Goal: Information Seeking & Learning: Learn about a topic

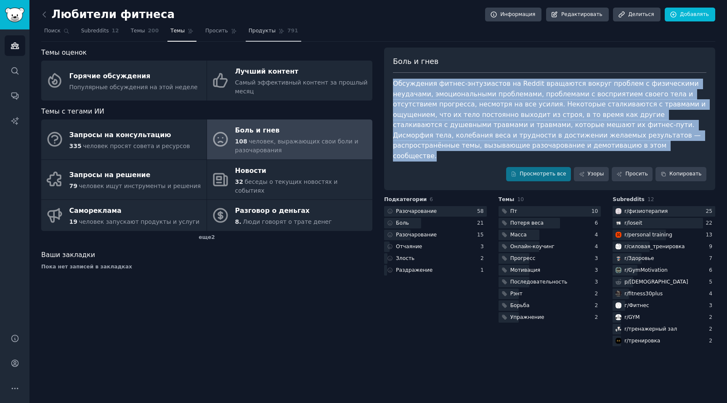
click at [251, 30] on font "Продукты" at bounding box center [262, 31] width 27 height 6
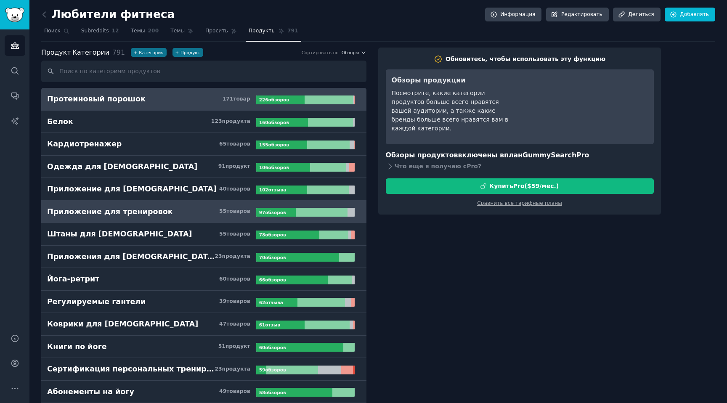
click at [137, 213] on font "Приложение для тренировок" at bounding box center [110, 211] width 126 height 8
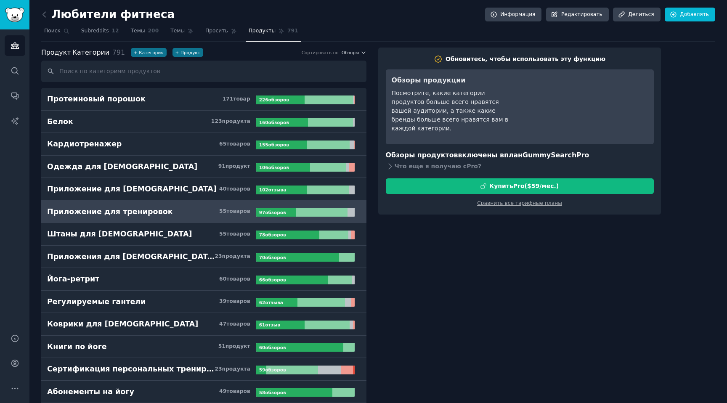
click at [141, 210] on font "Приложение для тренировок" at bounding box center [110, 211] width 126 height 8
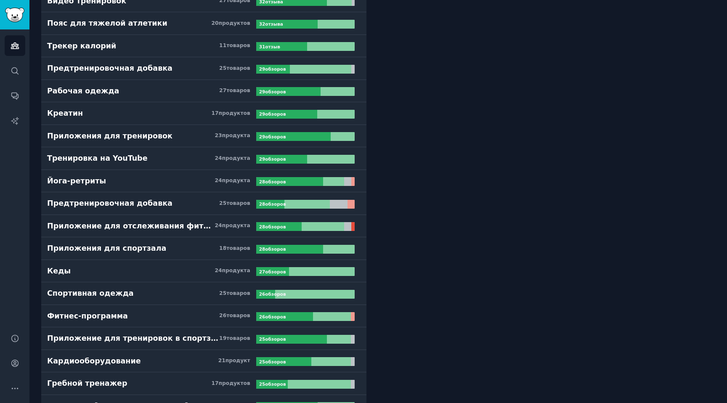
scroll to position [887, 0]
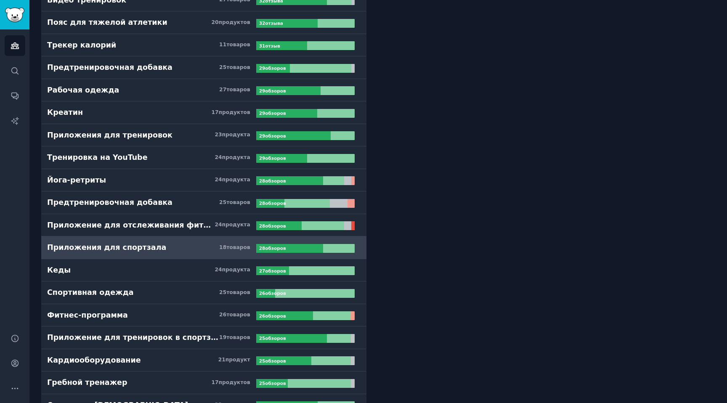
click at [133, 244] on font "Приложения для спортзала" at bounding box center [106, 247] width 119 height 8
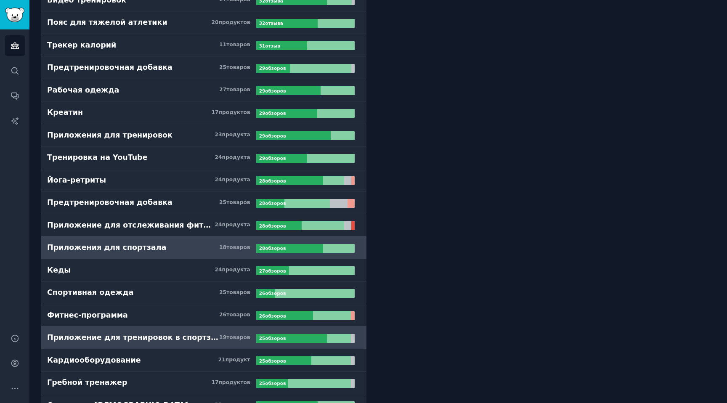
click at [169, 341] on font "Приложение для тренировок в спортзале" at bounding box center [136, 337] width 179 height 8
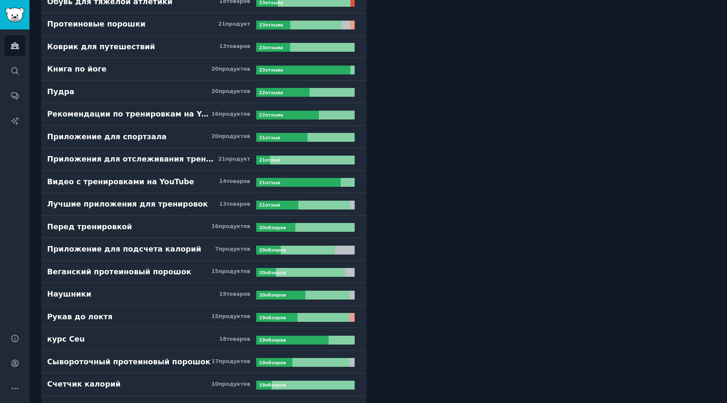
scroll to position [1404, 0]
